Goal: Information Seeking & Learning: Learn about a topic

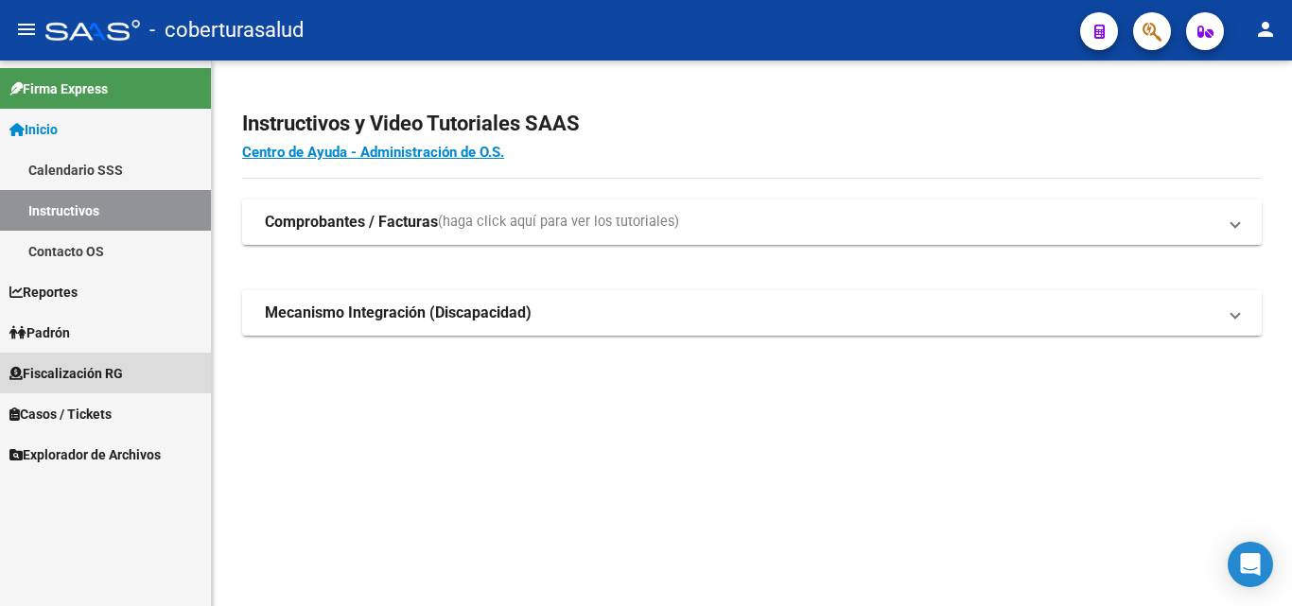
click at [111, 381] on span "Fiscalización RG" at bounding box center [66, 373] width 114 height 21
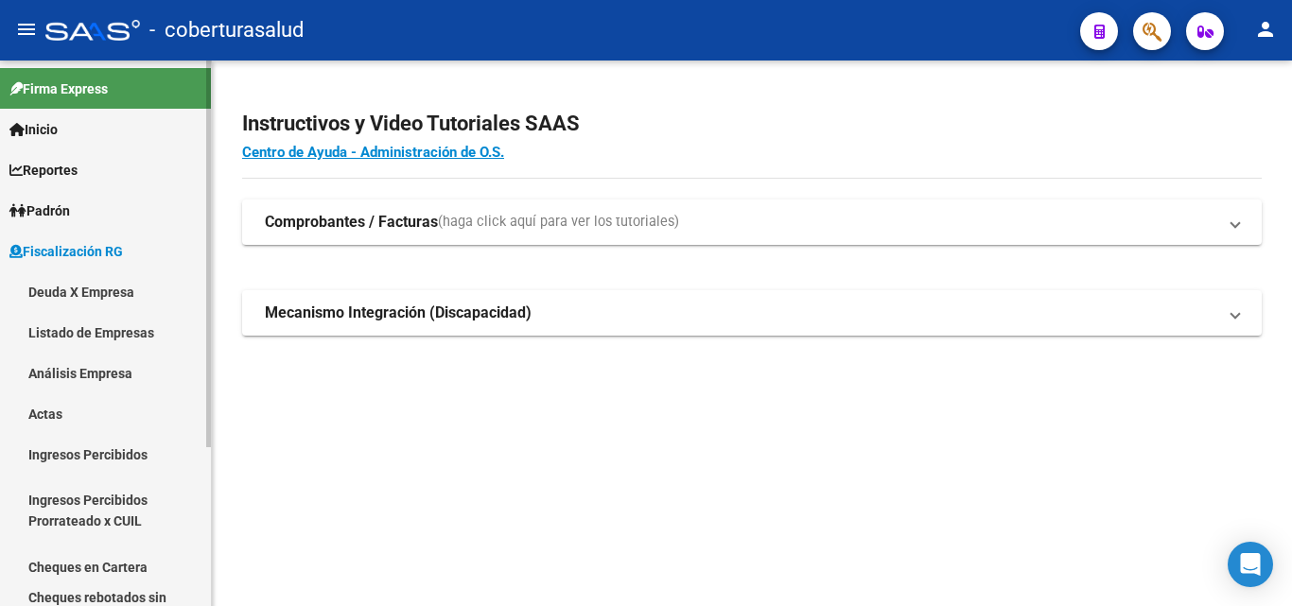
click at [113, 368] on link "Análisis Empresa" at bounding box center [105, 373] width 211 height 41
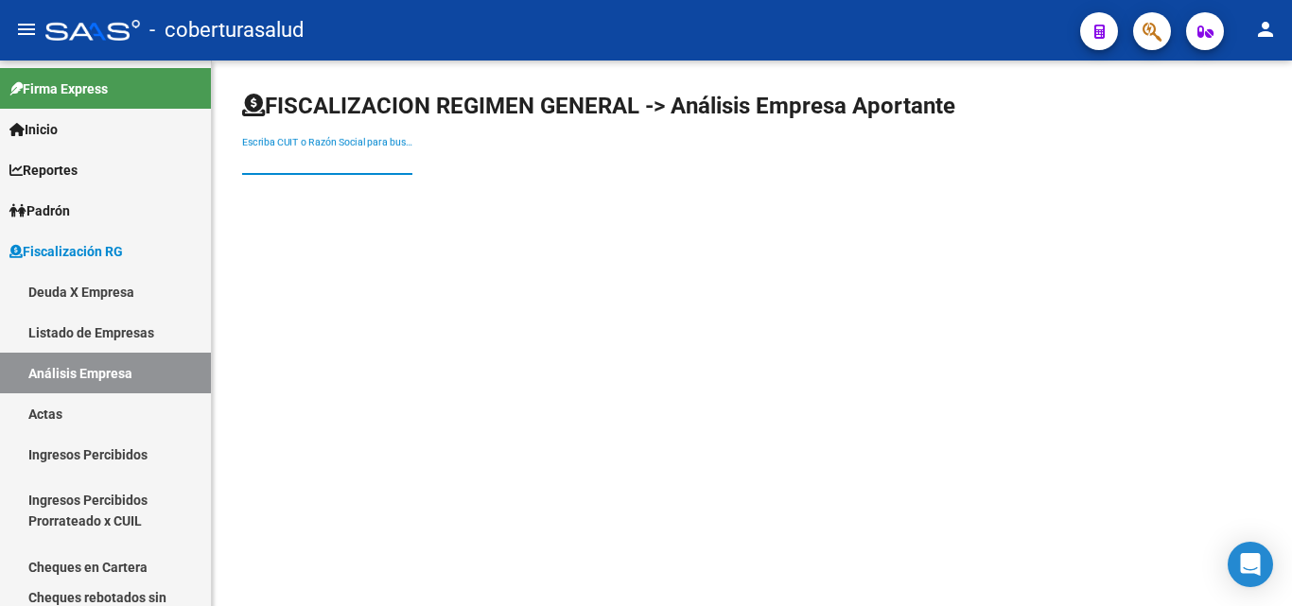
click at [404, 158] on input "Escriba CUIT o Razón Social para buscar" at bounding box center [327, 161] width 170 height 16
paste input "30715076787"
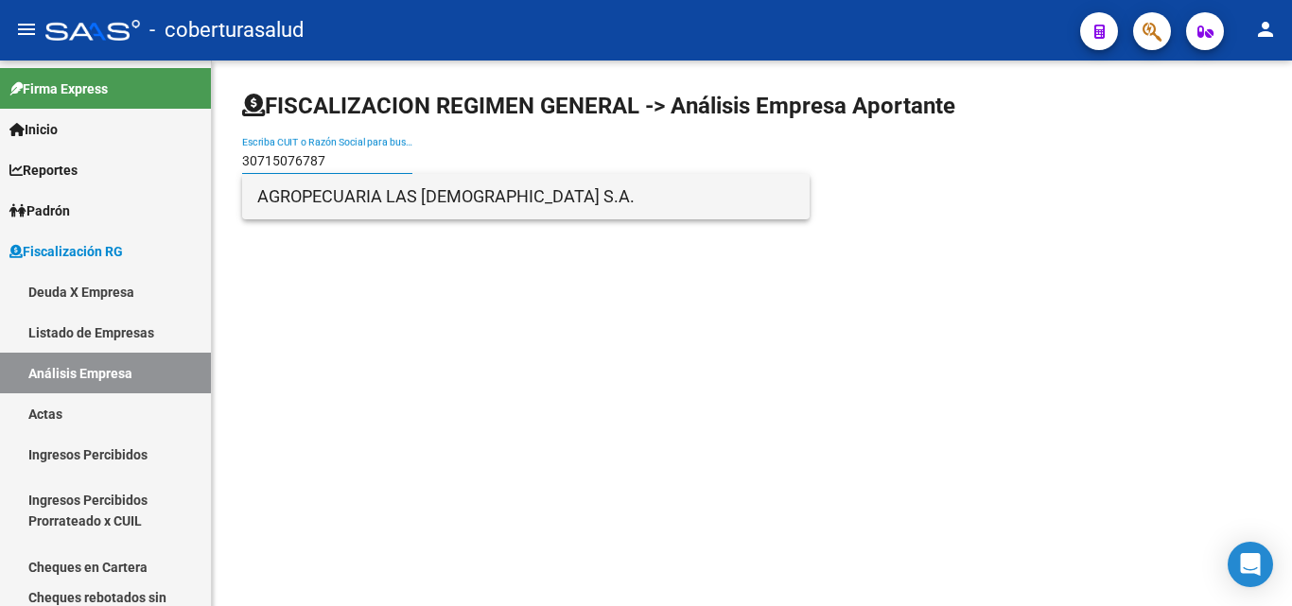
type input "30715076787"
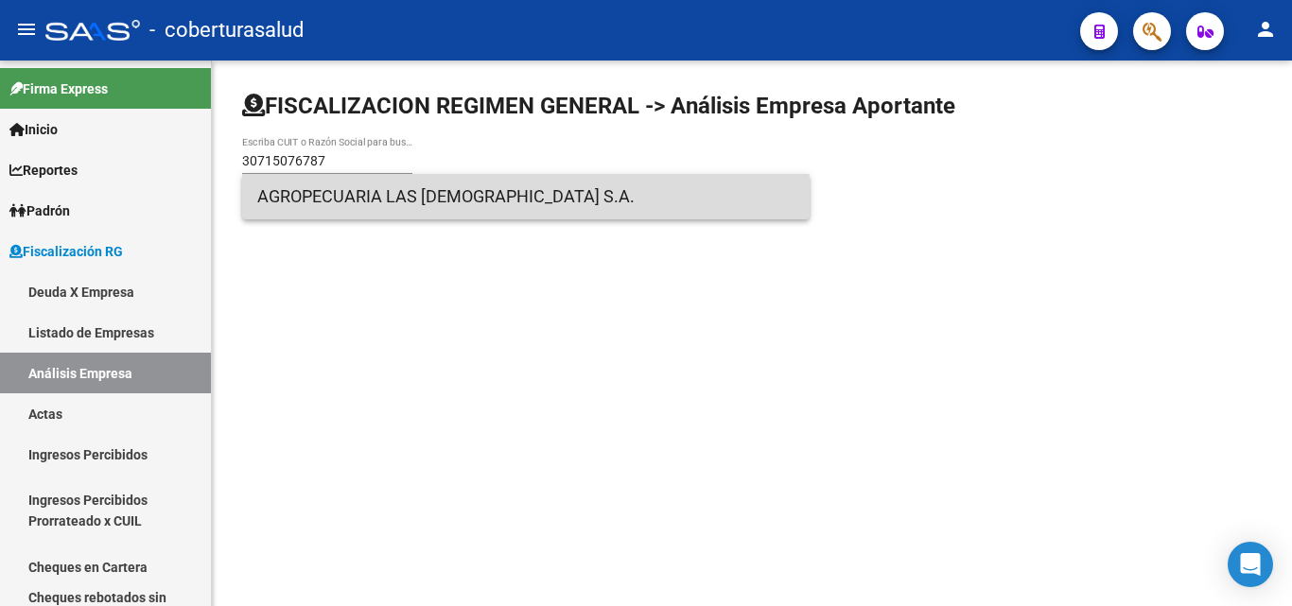
click at [397, 204] on span "AGROPECUARIA LAS [DEMOGRAPHIC_DATA] S.A." at bounding box center [525, 196] width 537 height 45
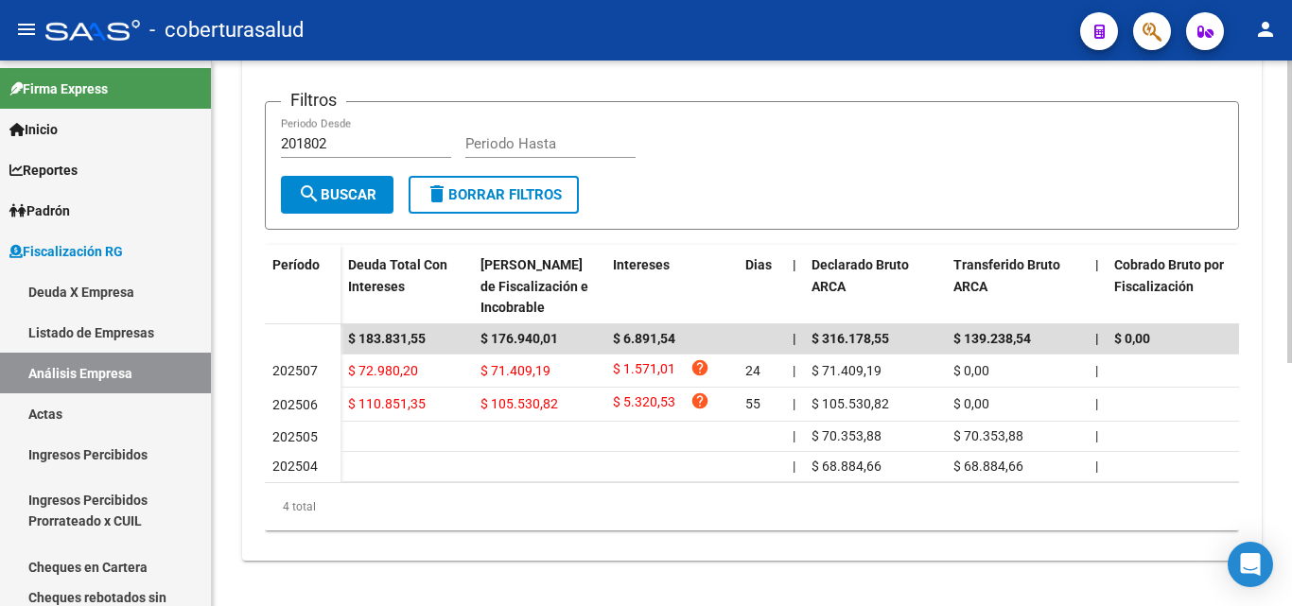
scroll to position [439, 0]
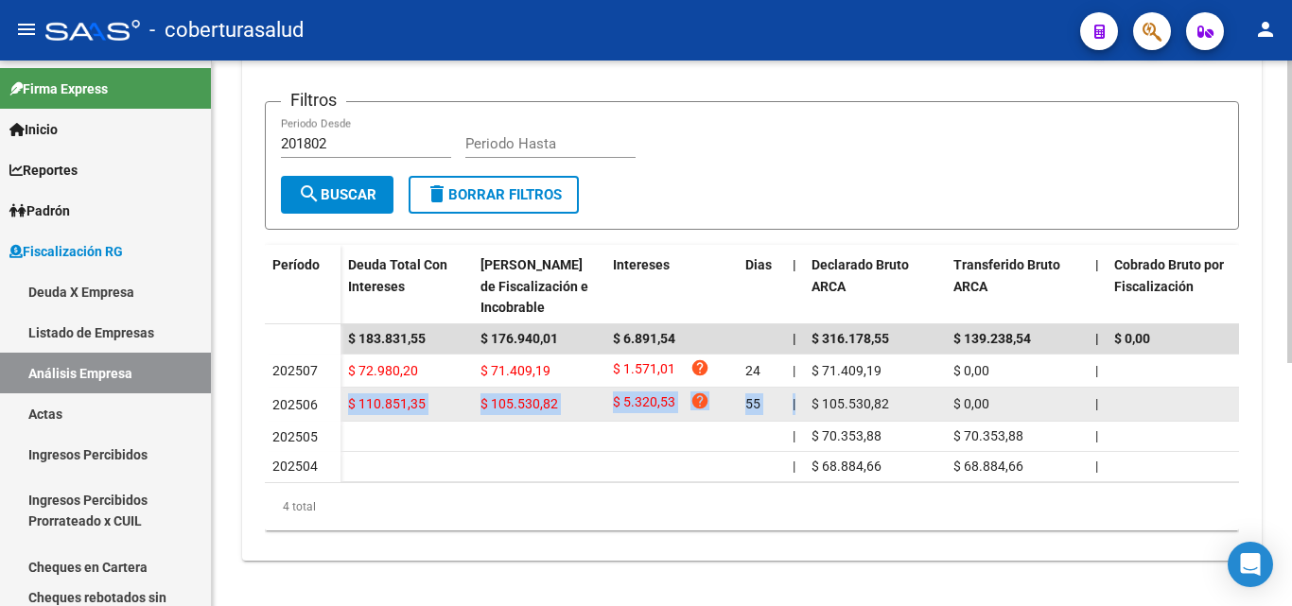
drag, startPoint x: 349, startPoint y: 388, endPoint x: 796, endPoint y: 393, distance: 446.5
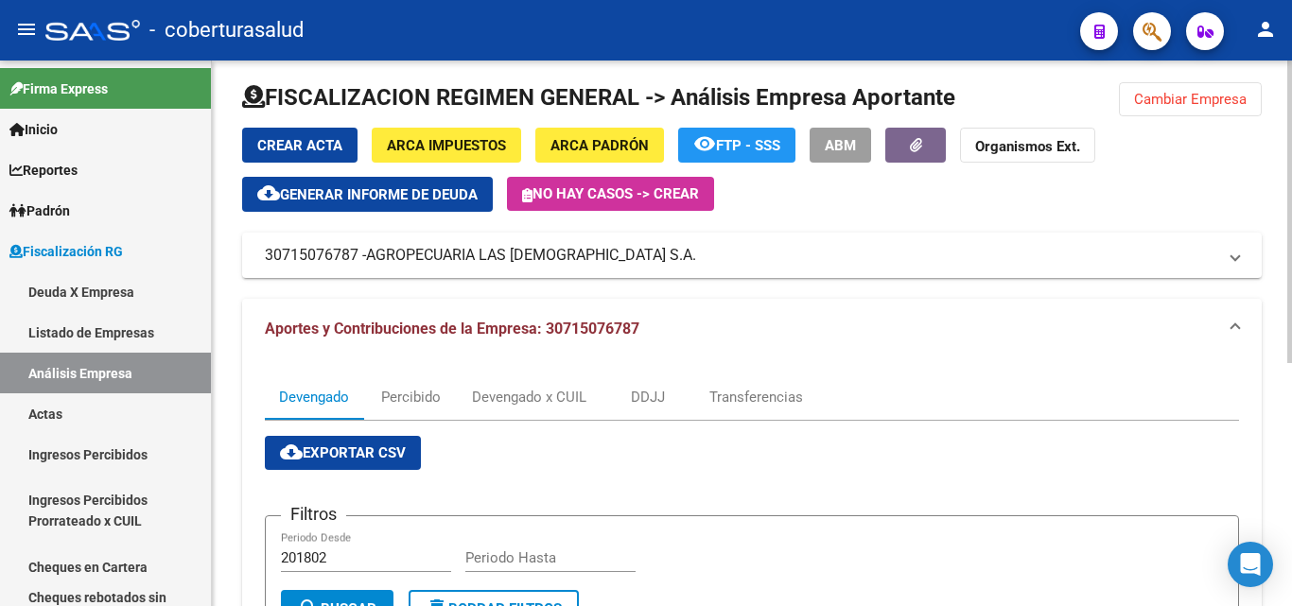
scroll to position [0, 0]
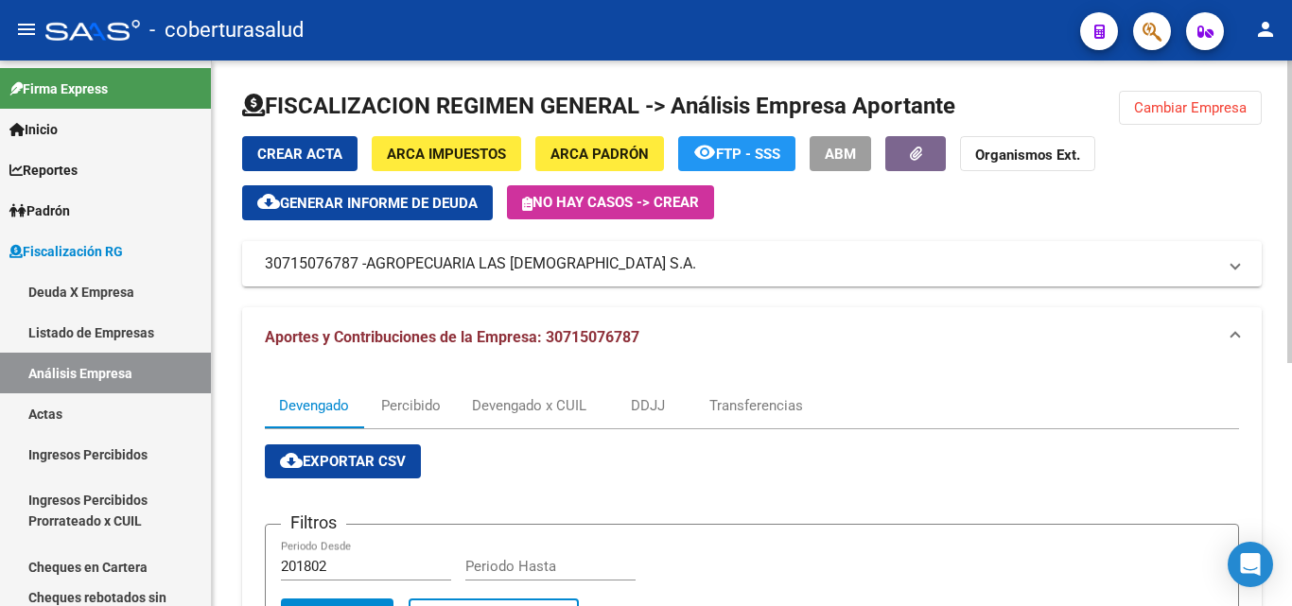
click at [1214, 114] on span "Cambiar Empresa" at bounding box center [1190, 107] width 113 height 17
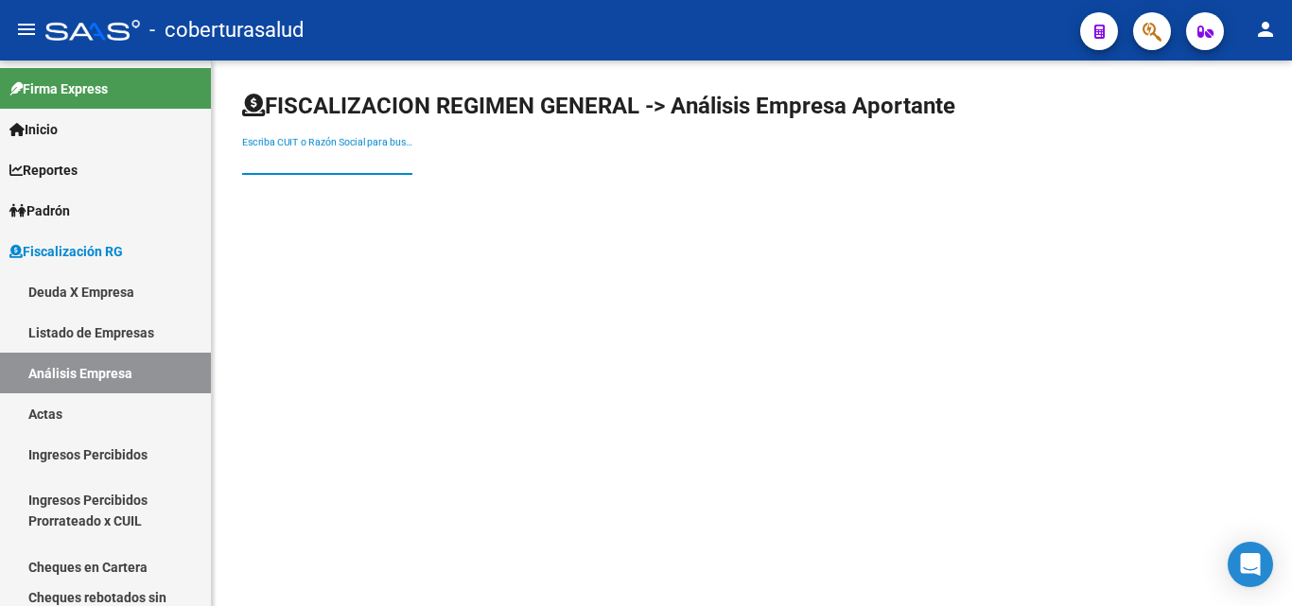
click at [331, 160] on input "Escriba CUIT o Razón Social para buscar" at bounding box center [327, 161] width 170 height 16
paste input "20319023020"
type input "20319023020"
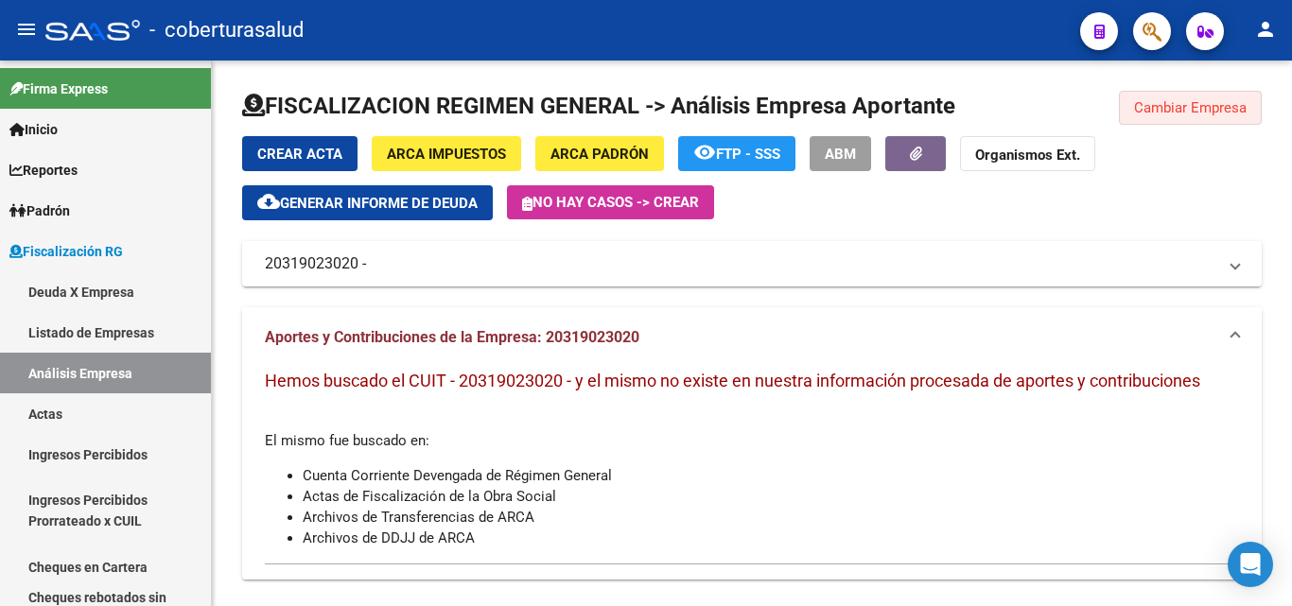
click at [1154, 122] on button "Cambiar Empresa" at bounding box center [1190, 108] width 143 height 34
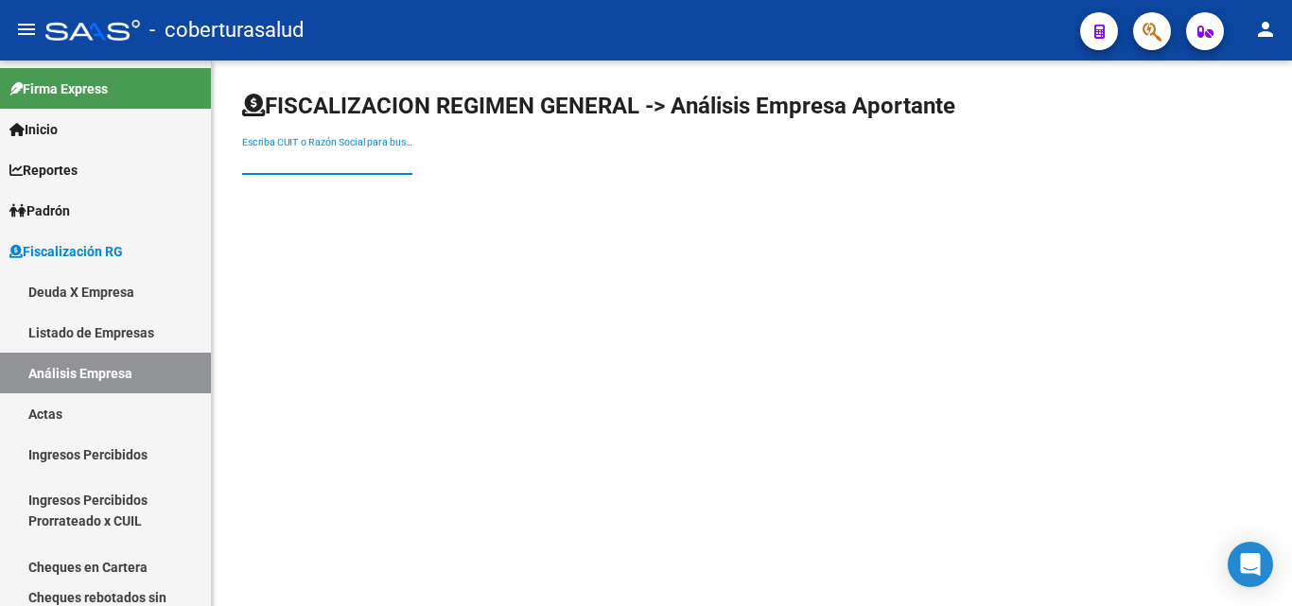
click at [292, 156] on input "Escriba CUIT o Razón Social para buscar" at bounding box center [327, 161] width 170 height 16
paste input "30711927979"
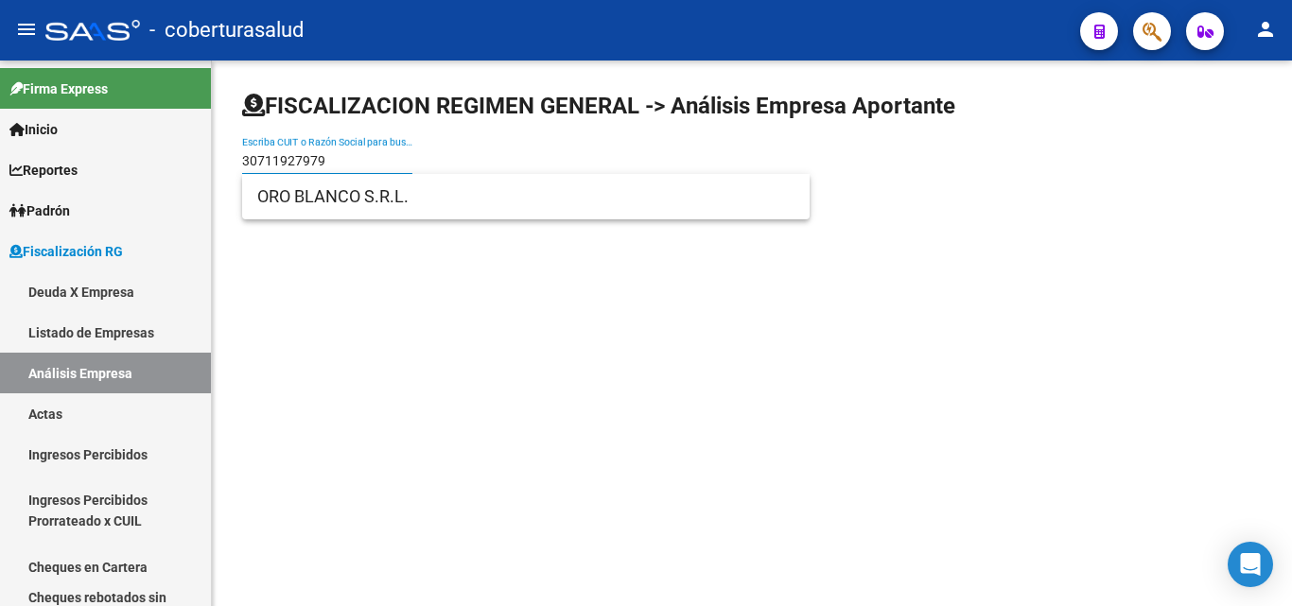
type input "30711927979"
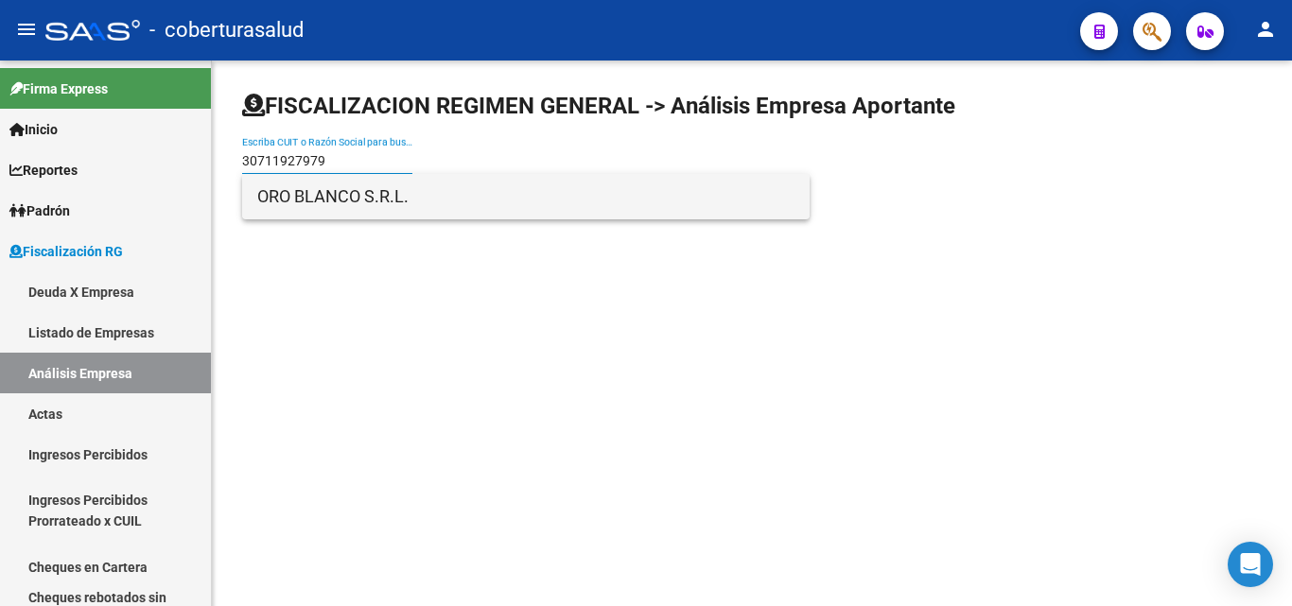
click at [302, 198] on span "ORO BLANCO S.R.L." at bounding box center [525, 196] width 537 height 45
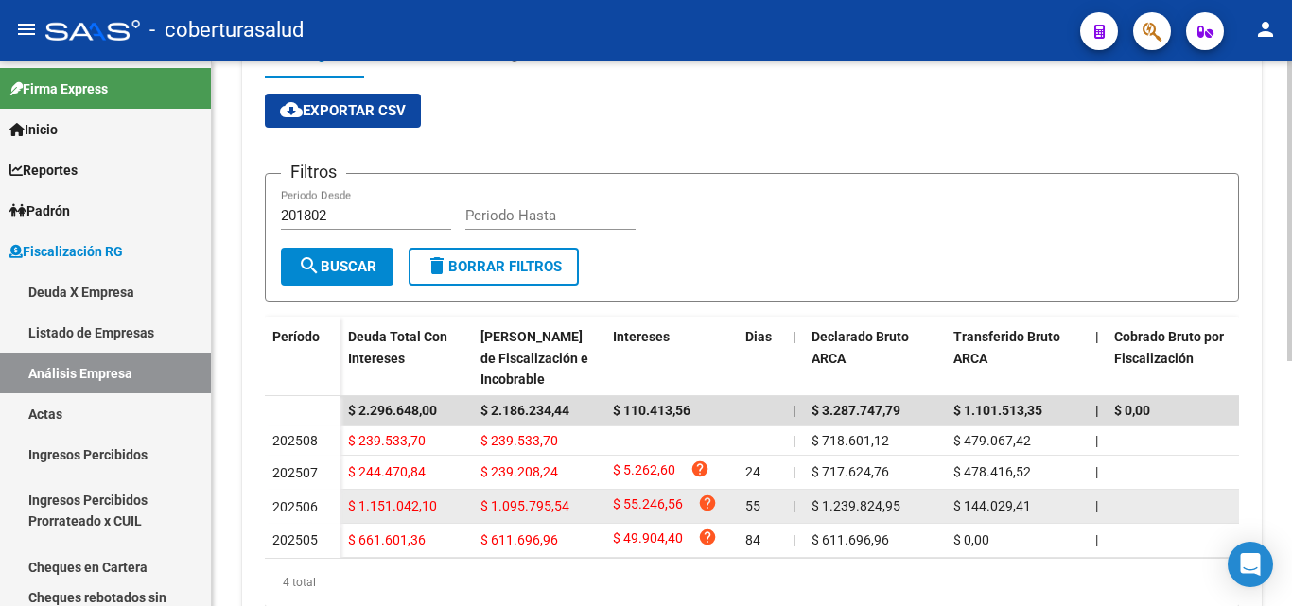
scroll to position [378, 0]
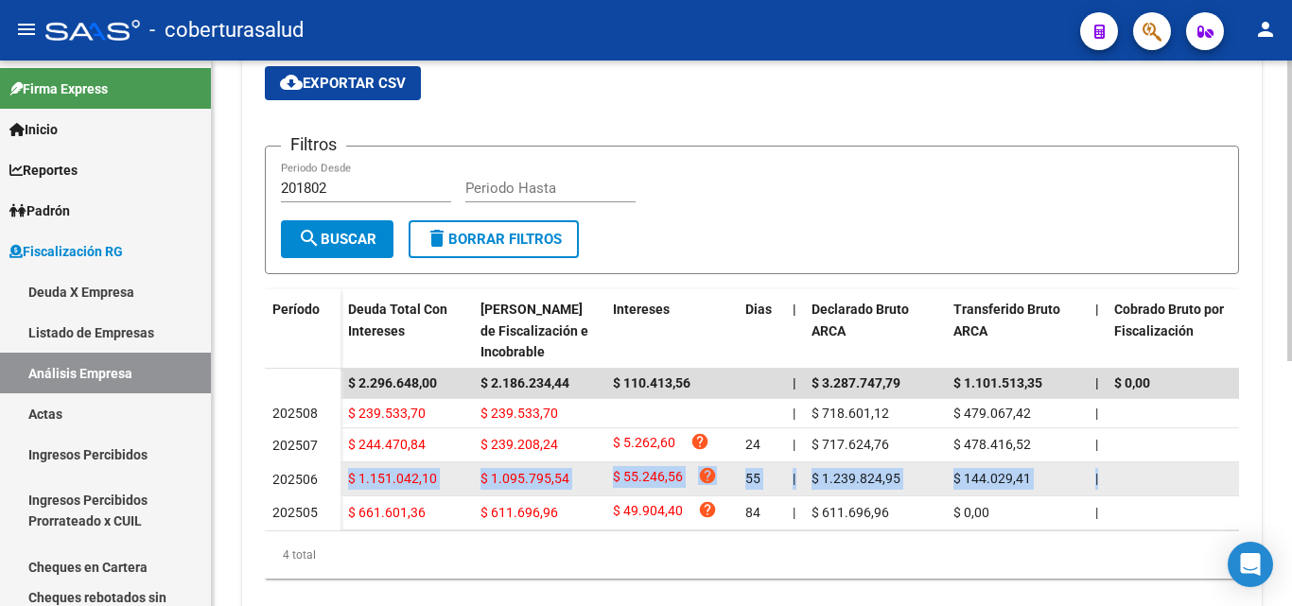
drag, startPoint x: 349, startPoint y: 483, endPoint x: 1199, endPoint y: 481, distance: 850.4
click at [1199, 481] on datatable-body-cell at bounding box center [1178, 479] width 142 height 33
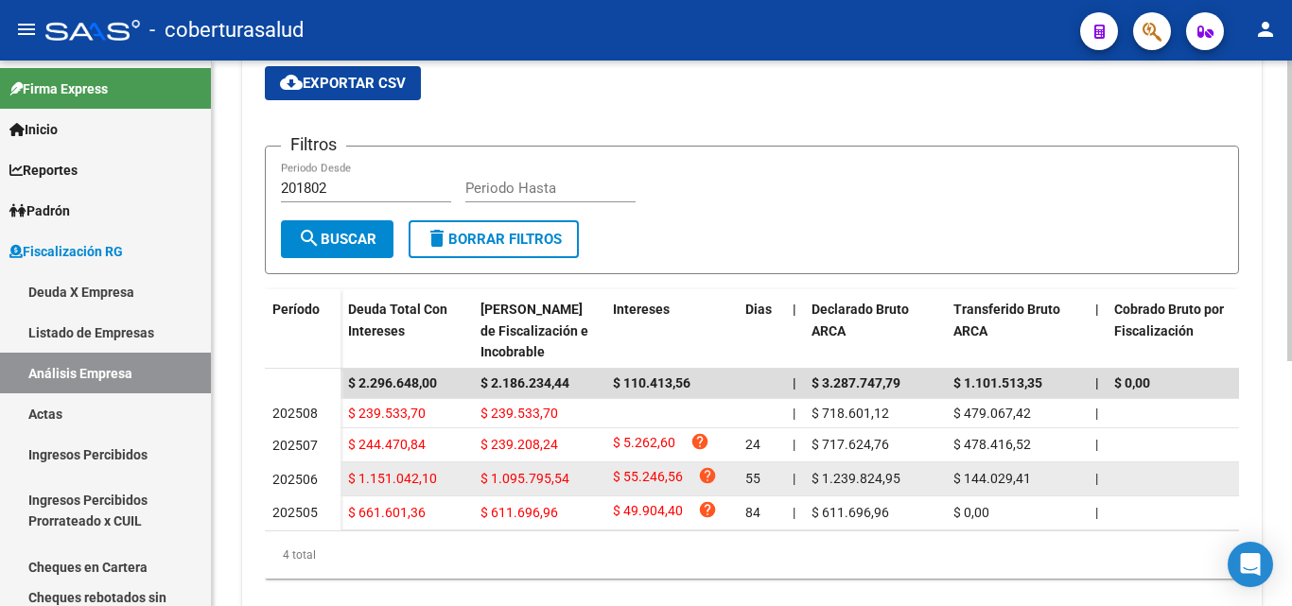
drag, startPoint x: 1205, startPoint y: 481, endPoint x: 356, endPoint y: 483, distance: 849.4
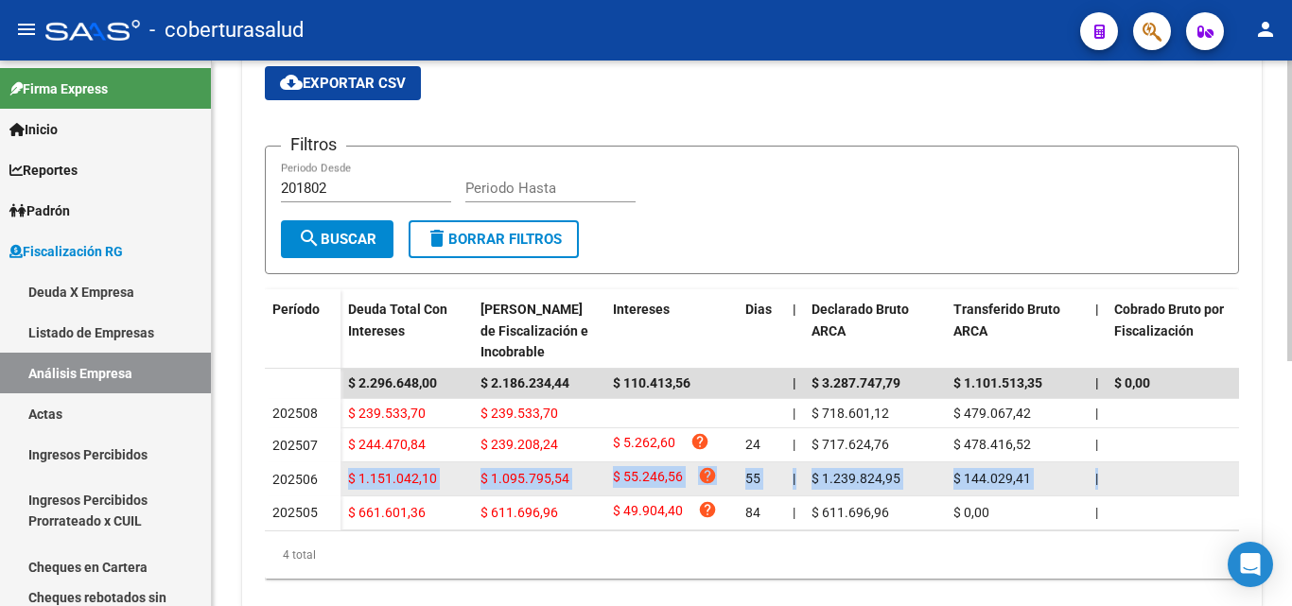
drag, startPoint x: 349, startPoint y: 481, endPoint x: 1159, endPoint y: 481, distance: 809.7
click at [1160, 481] on datatable-body-cell at bounding box center [1178, 479] width 142 height 33
drag, startPoint x: 359, startPoint y: 480, endPoint x: 1192, endPoint y: 489, distance: 833.4
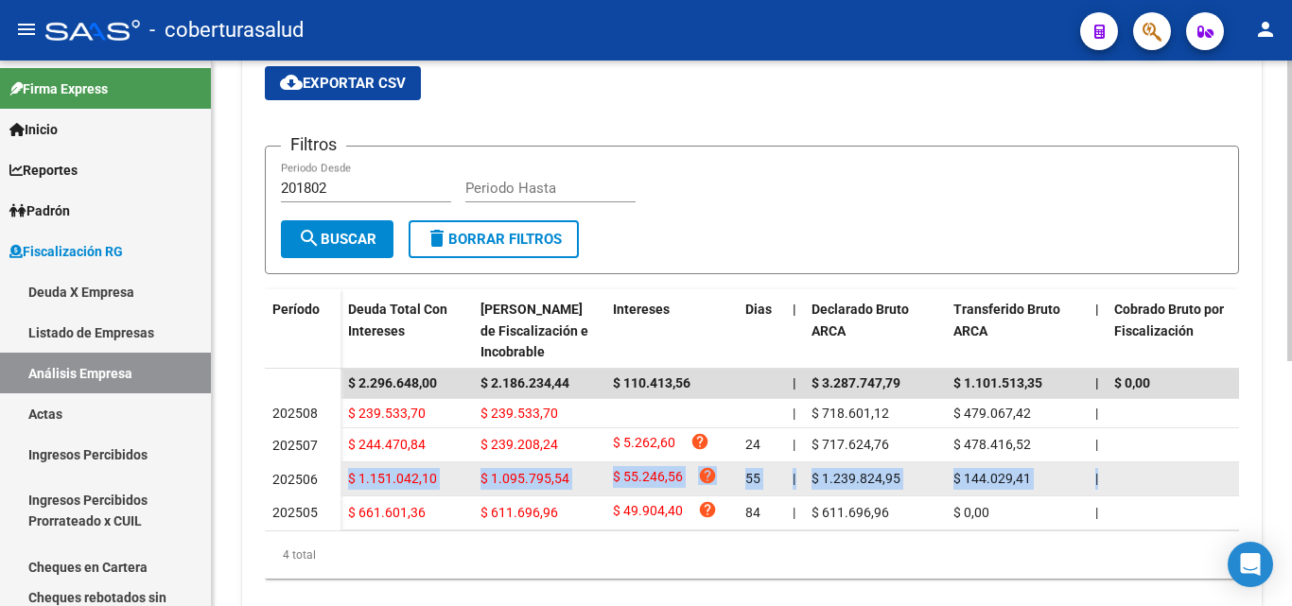
click at [1122, 471] on datatable-body-cell at bounding box center [1178, 479] width 142 height 33
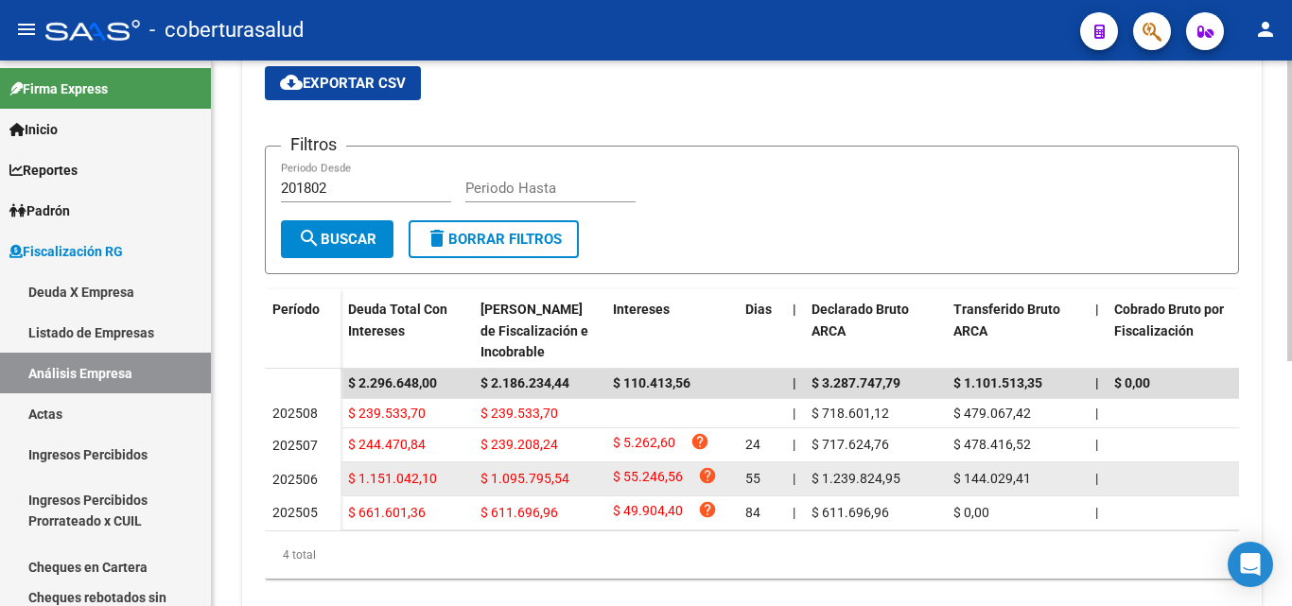
drag, startPoint x: 1116, startPoint y: 480, endPoint x: 358, endPoint y: 470, distance: 758.7
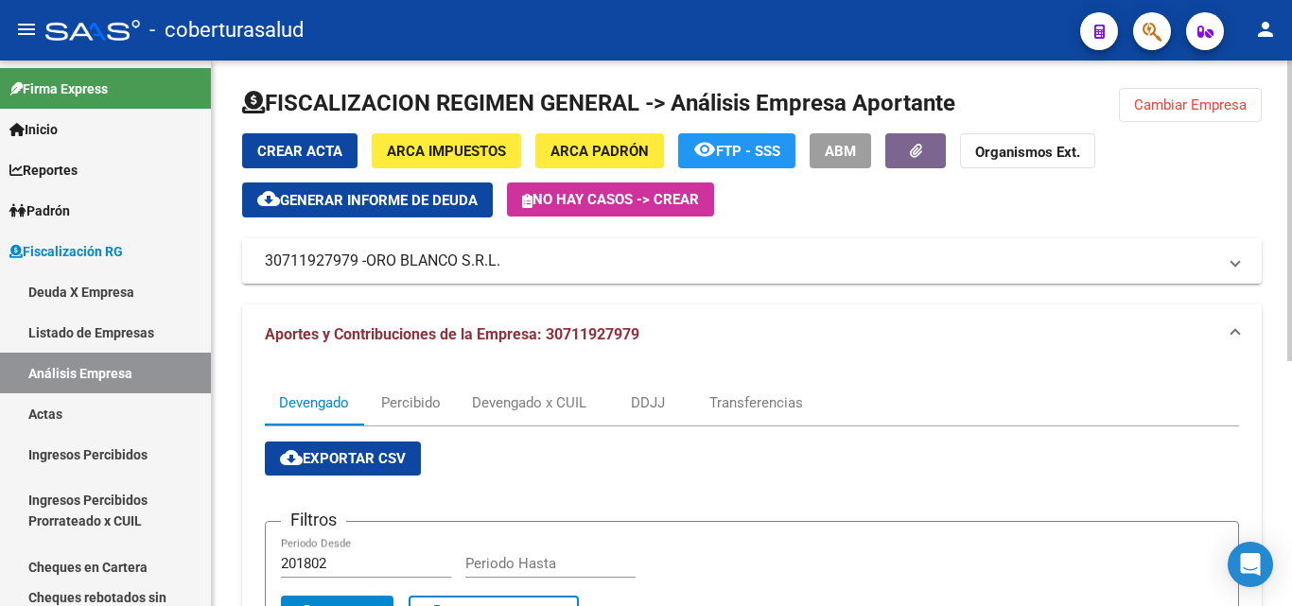
scroll to position [0, 0]
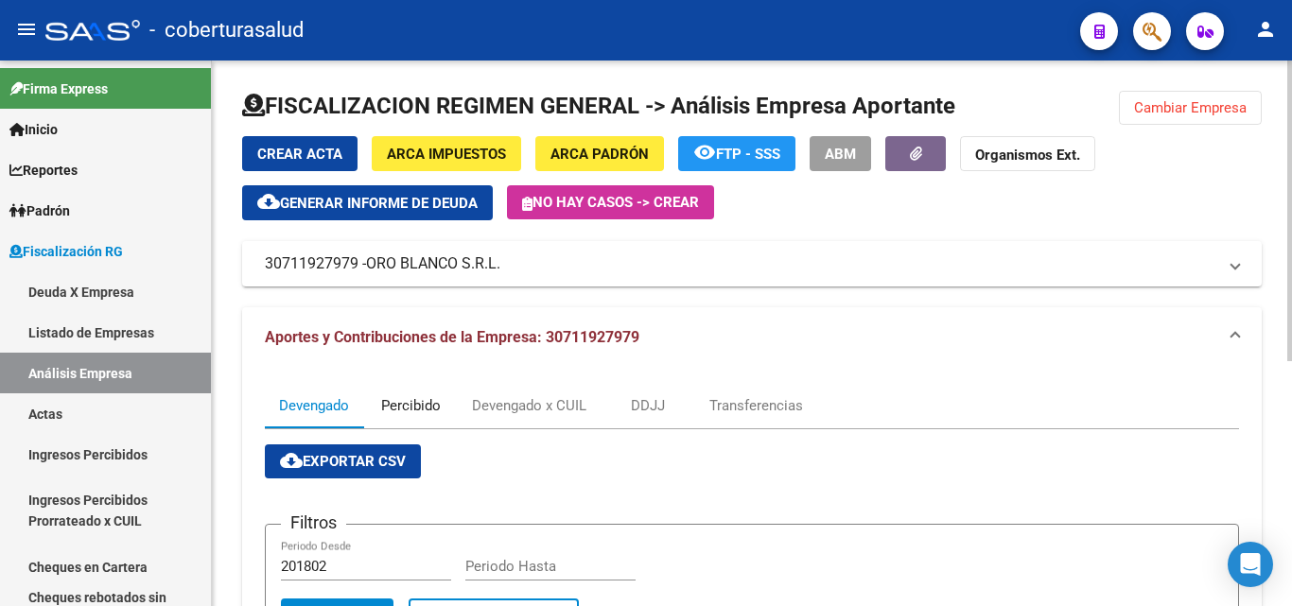
click at [405, 419] on div "Percibido" at bounding box center [410, 405] width 95 height 45
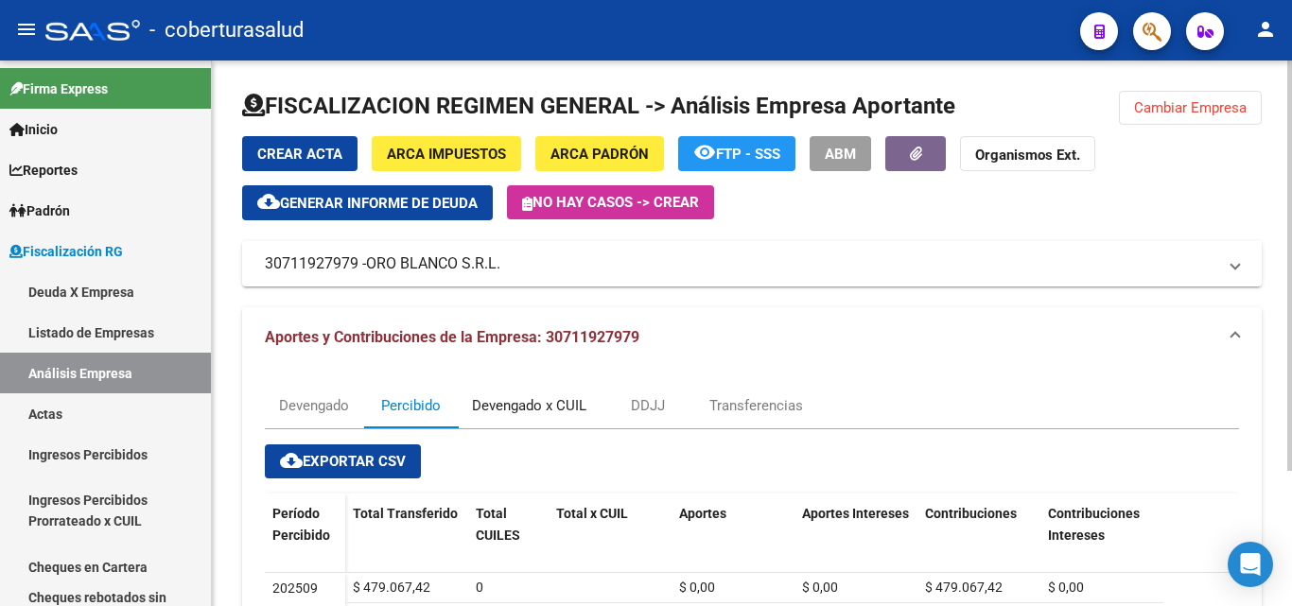
click at [508, 401] on div "Devengado x CUIL" at bounding box center [529, 405] width 114 height 21
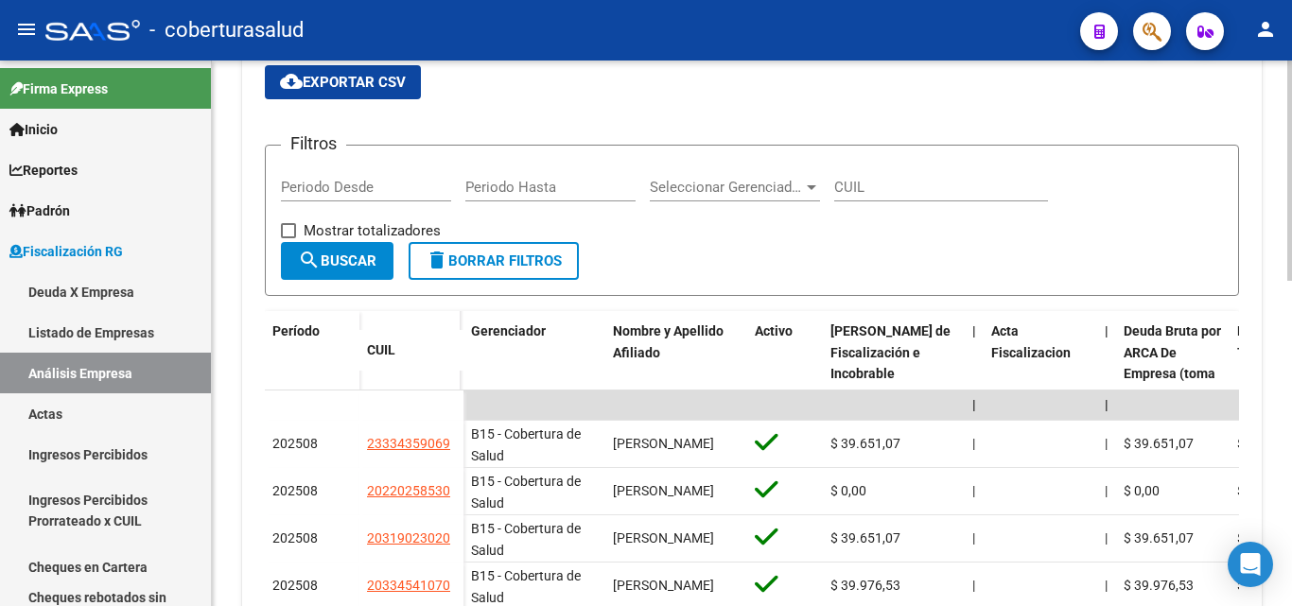
scroll to position [378, 0]
click at [360, 85] on span "cloud_download Exportar CSV" at bounding box center [343, 83] width 126 height 17
